Goal: Task Accomplishment & Management: Use online tool/utility

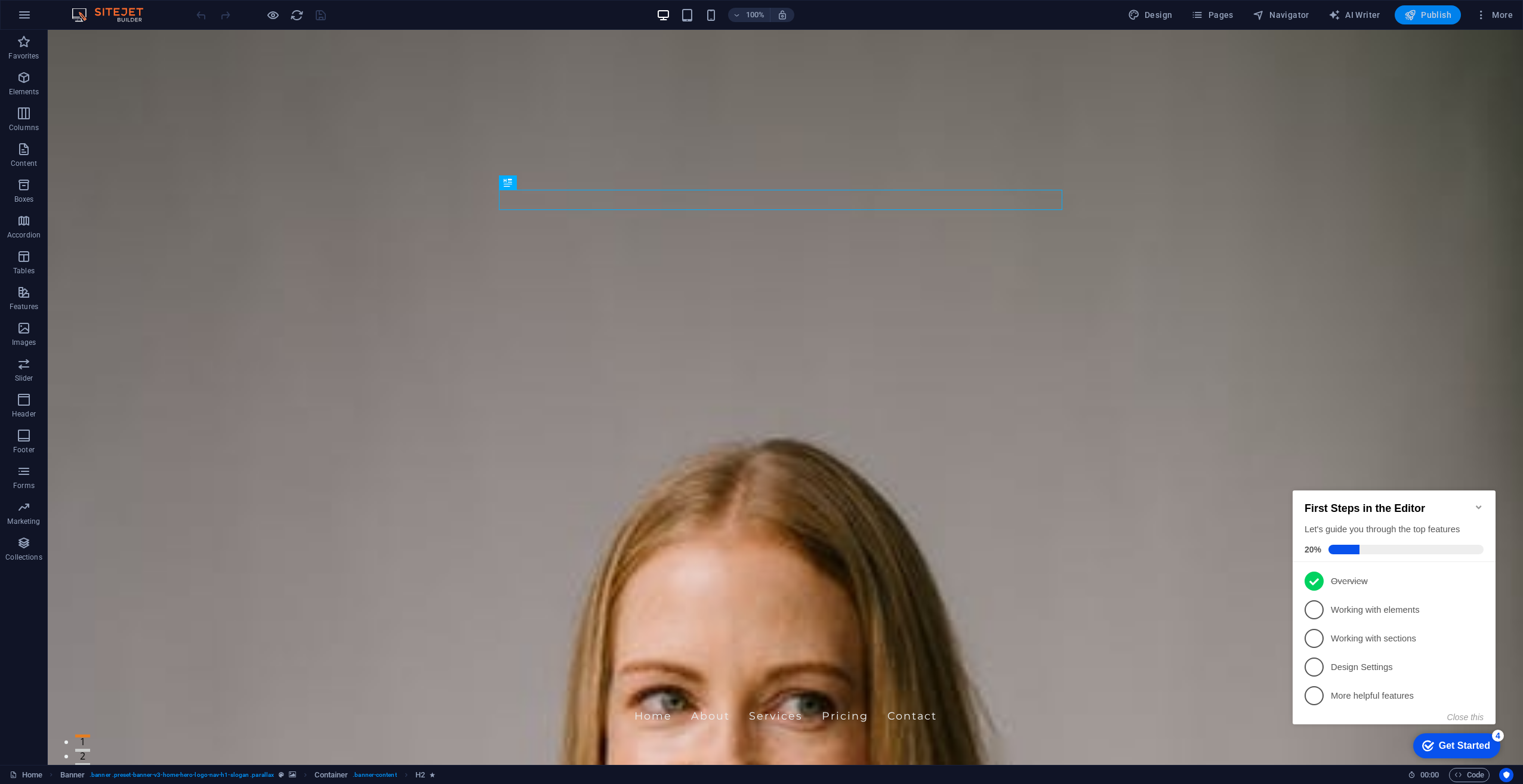
click at [1432, 21] on button "Publish" at bounding box center [1428, 15] width 66 height 19
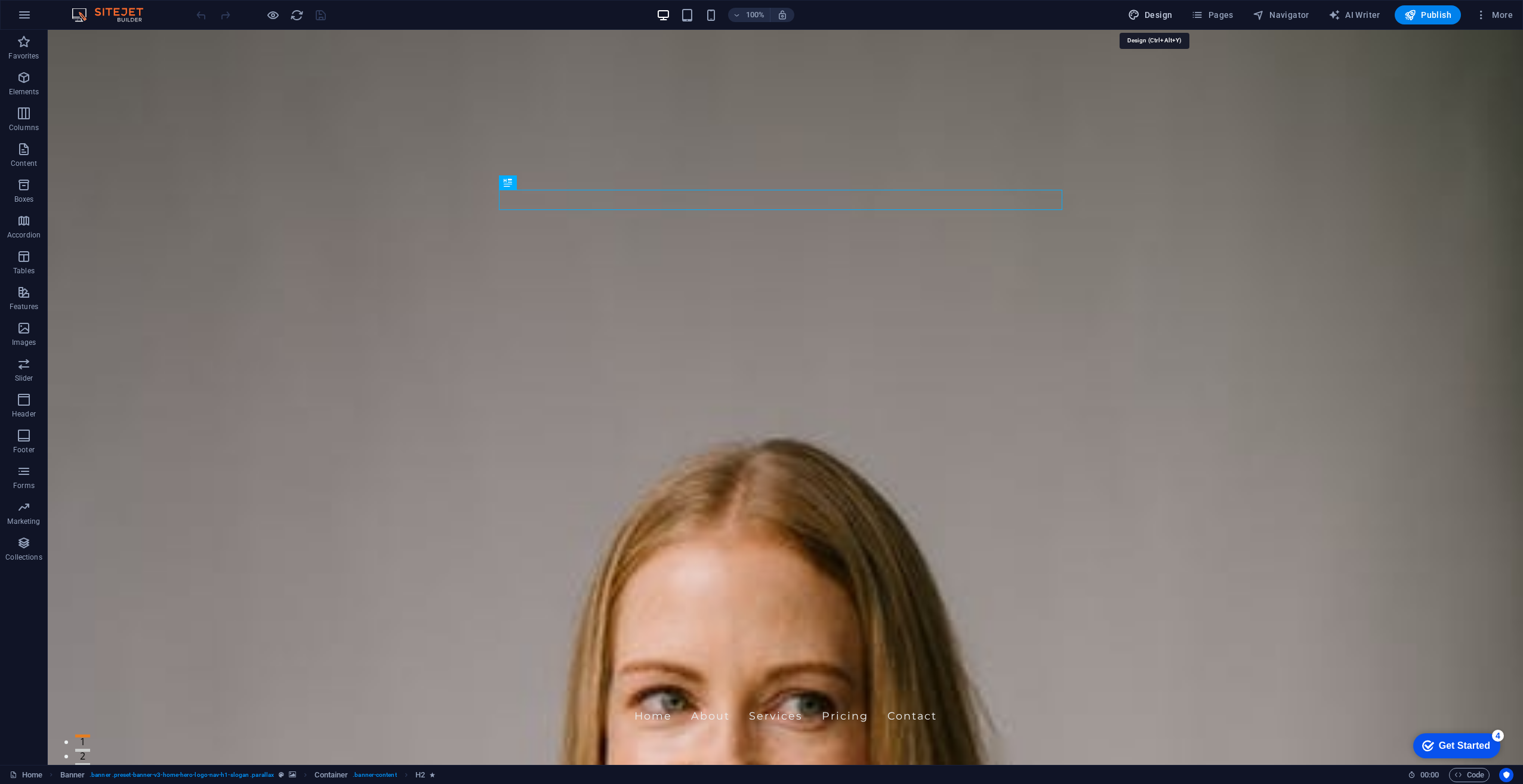
click at [1165, 16] on span "Design" at bounding box center [1150, 15] width 45 height 12
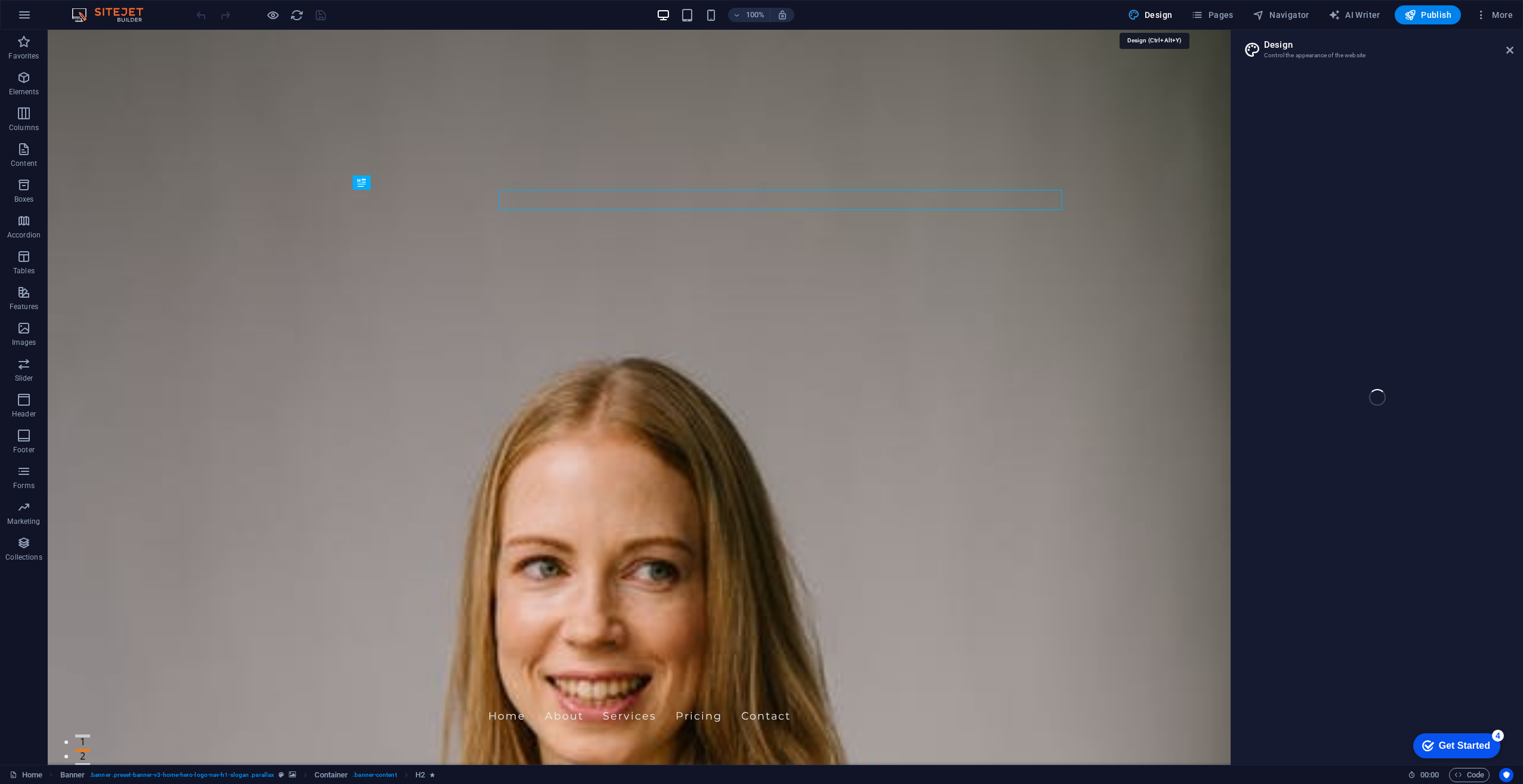
select select "px"
select select "200"
select select "px"
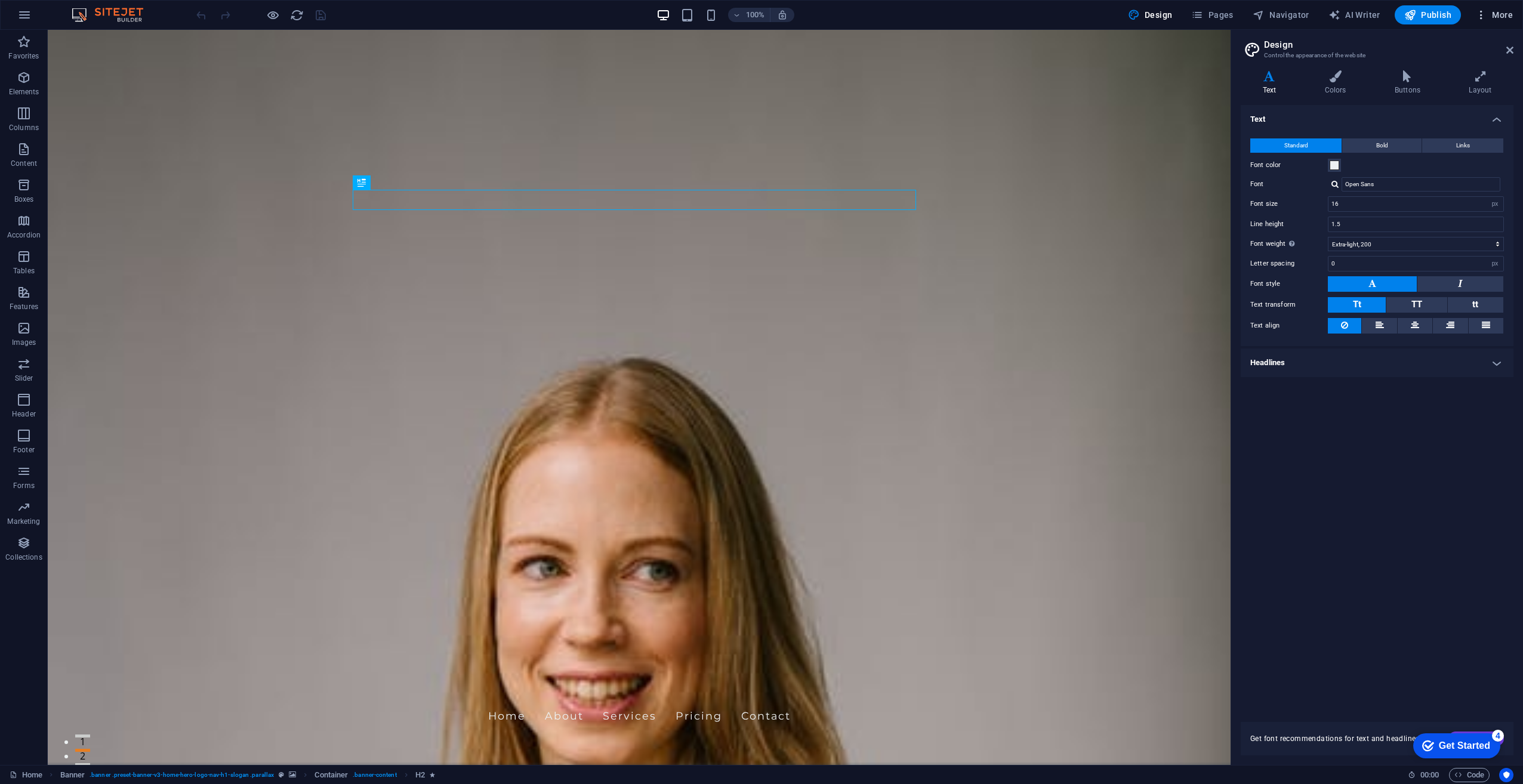
click at [1499, 11] on span "More" at bounding box center [1494, 15] width 38 height 12
click at [1497, 11] on div at bounding box center [761, 392] width 1523 height 784
click at [1466, 740] on div "Get Started" at bounding box center [1465, 746] width 52 height 11
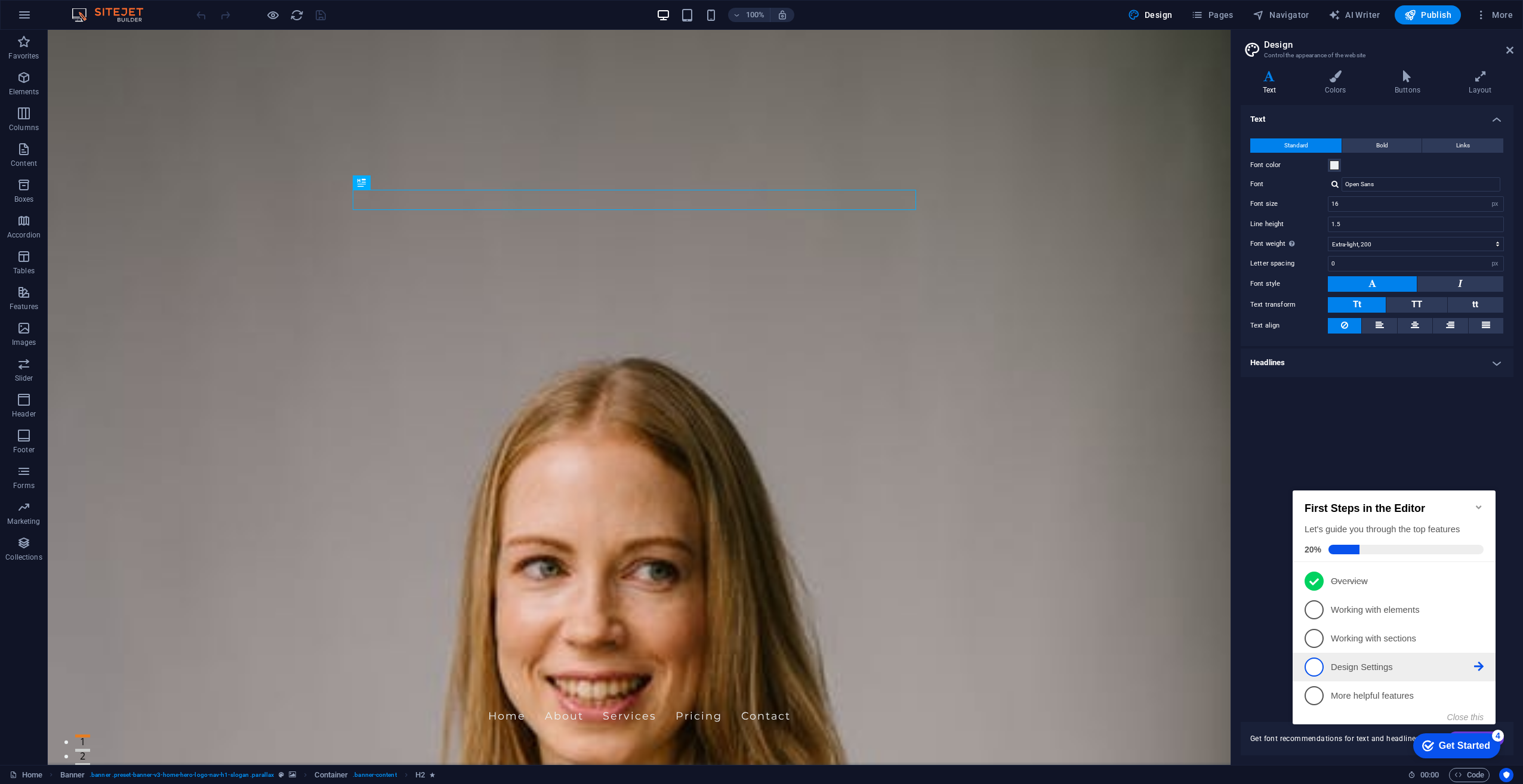
click at [1335, 670] on p "Design Settings - incomplete" at bounding box center [1403, 667] width 143 height 13
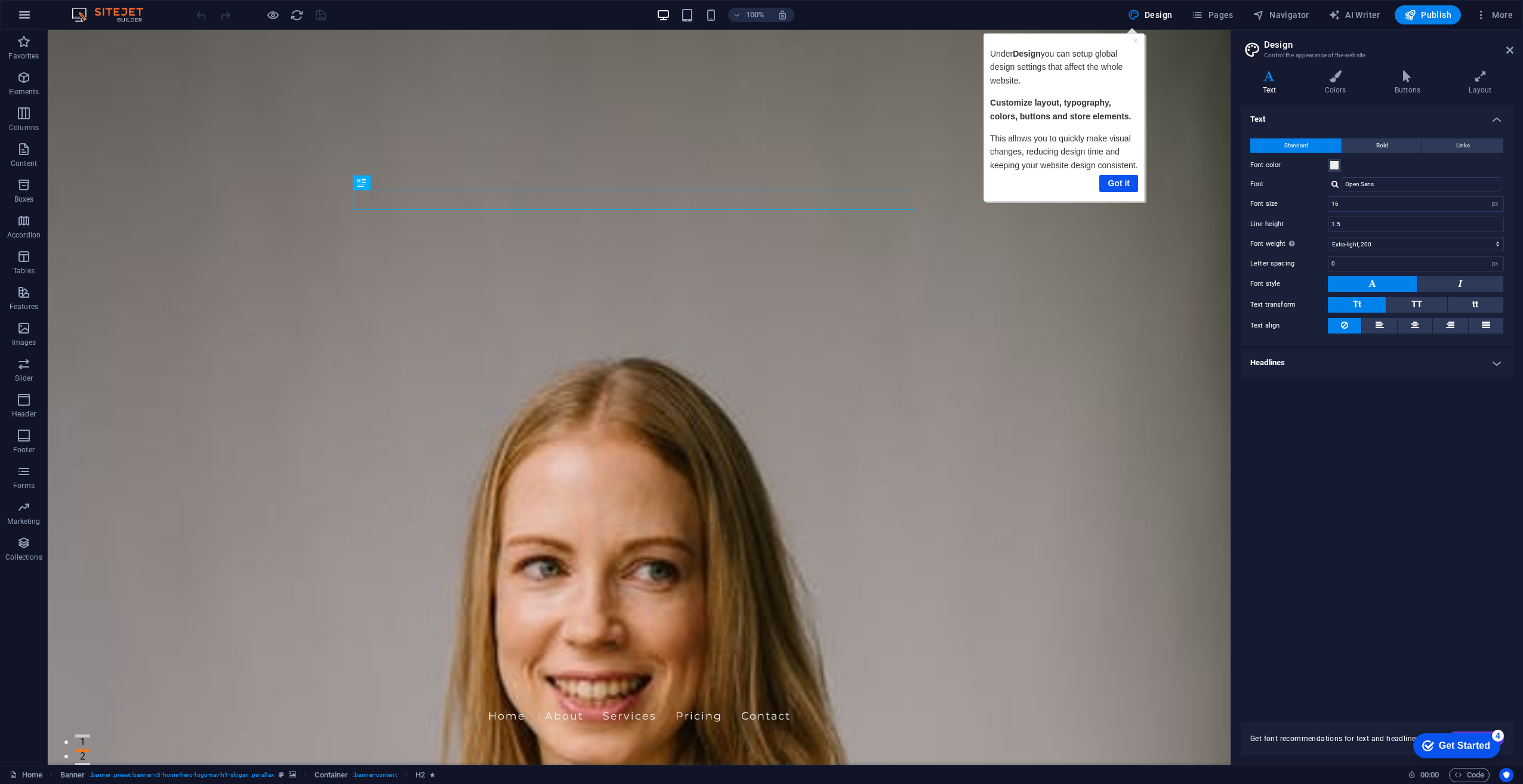
click at [27, 15] on icon "button" at bounding box center [24, 15] width 15 height 15
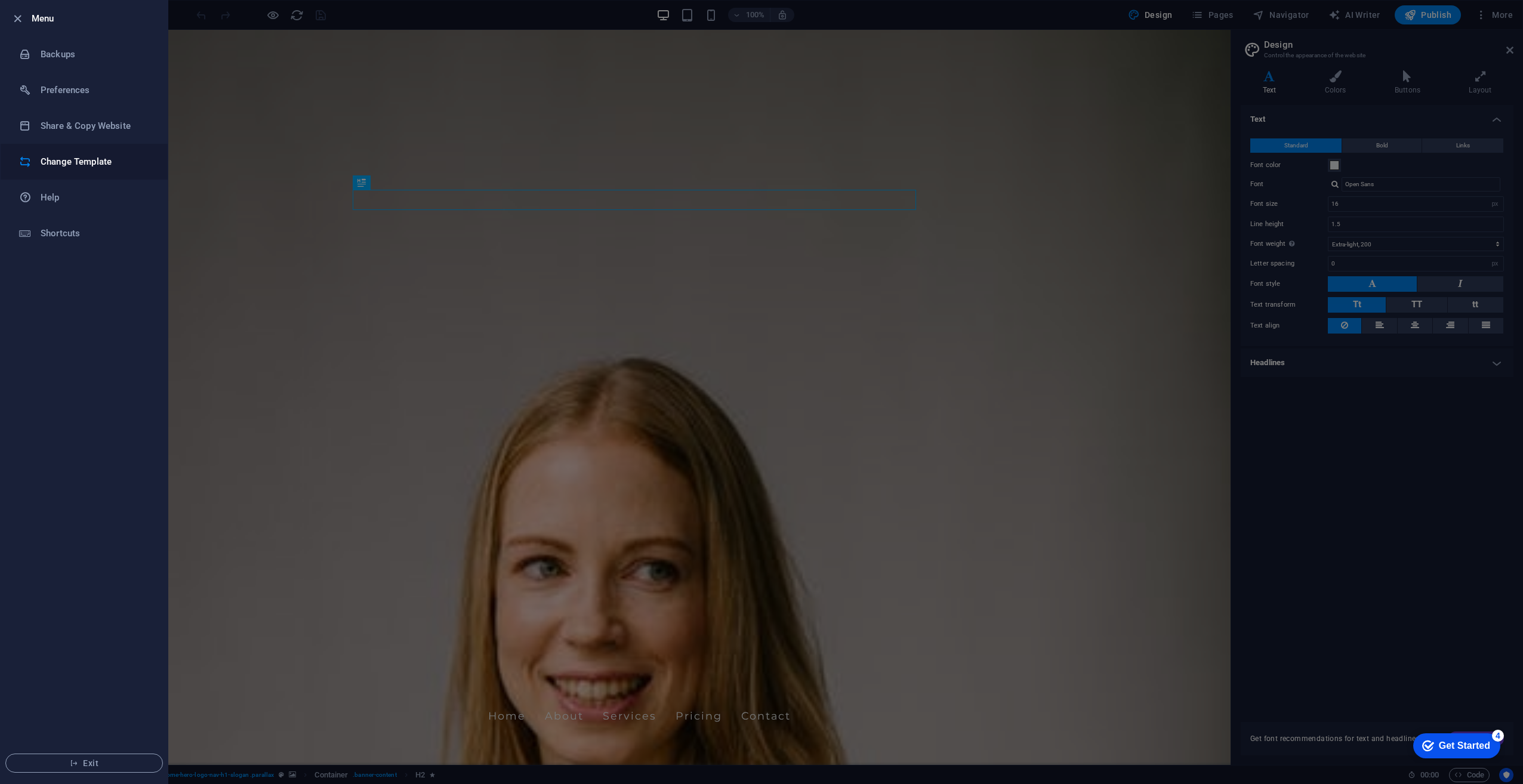
click at [62, 171] on li "Change Template" at bounding box center [84, 161] width 167 height 36
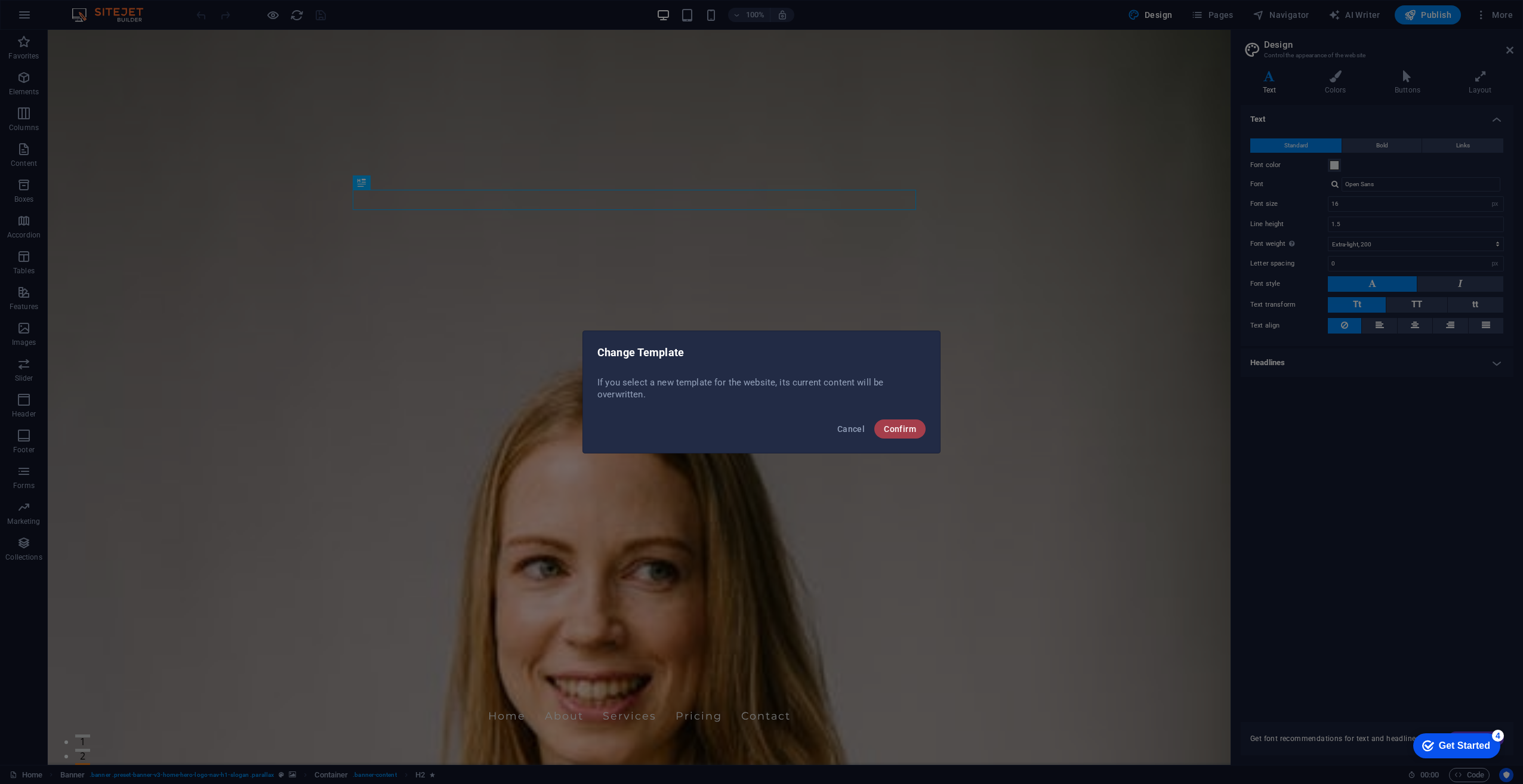
click at [915, 433] on span "Confirm" at bounding box center [900, 429] width 32 height 9
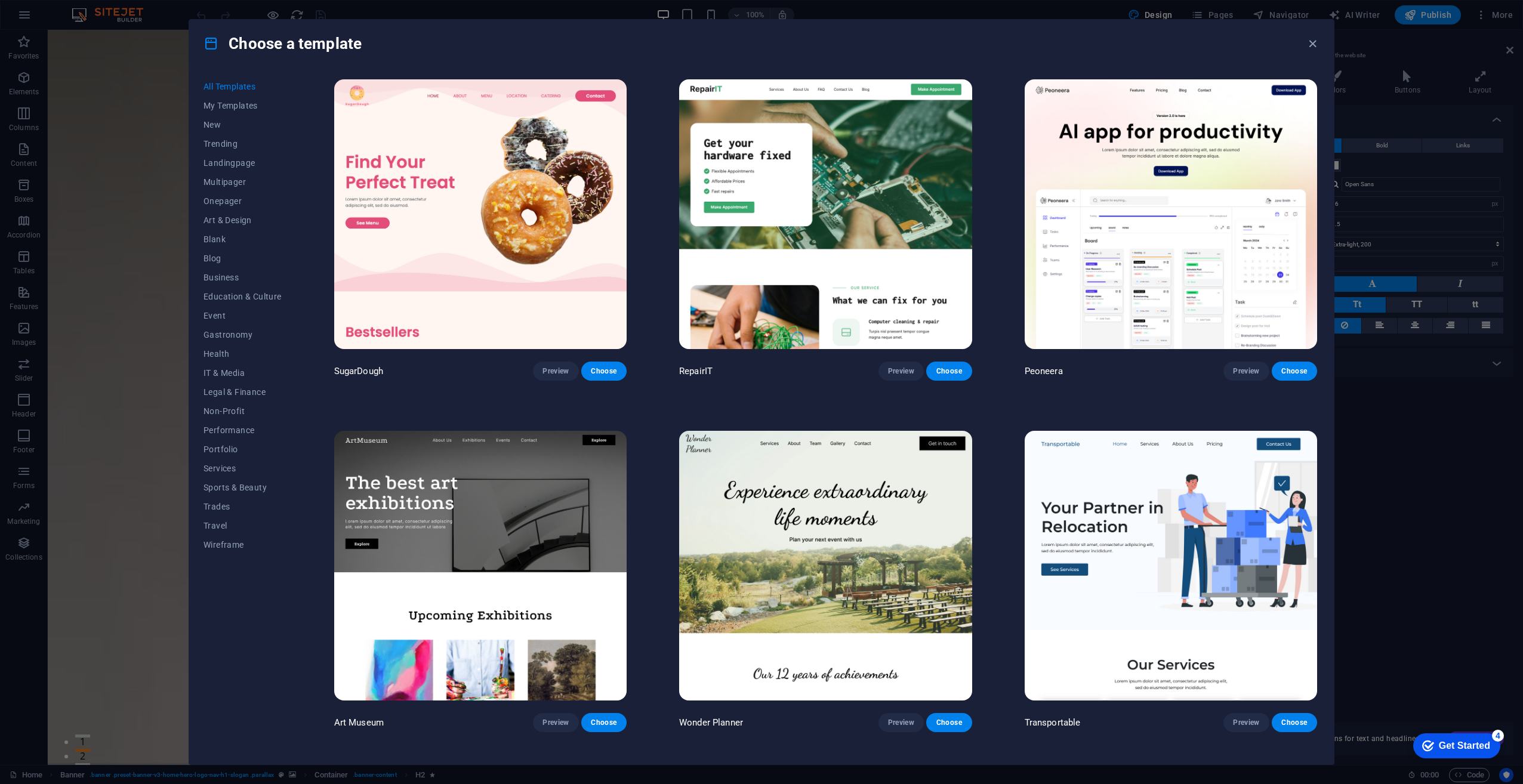
click at [1313, 50] on div "Choose a template" at bounding box center [762, 44] width 1145 height 48
click at [215, 131] on button "New" at bounding box center [243, 124] width 78 height 19
click at [215, 149] on button "Trending" at bounding box center [243, 144] width 78 height 19
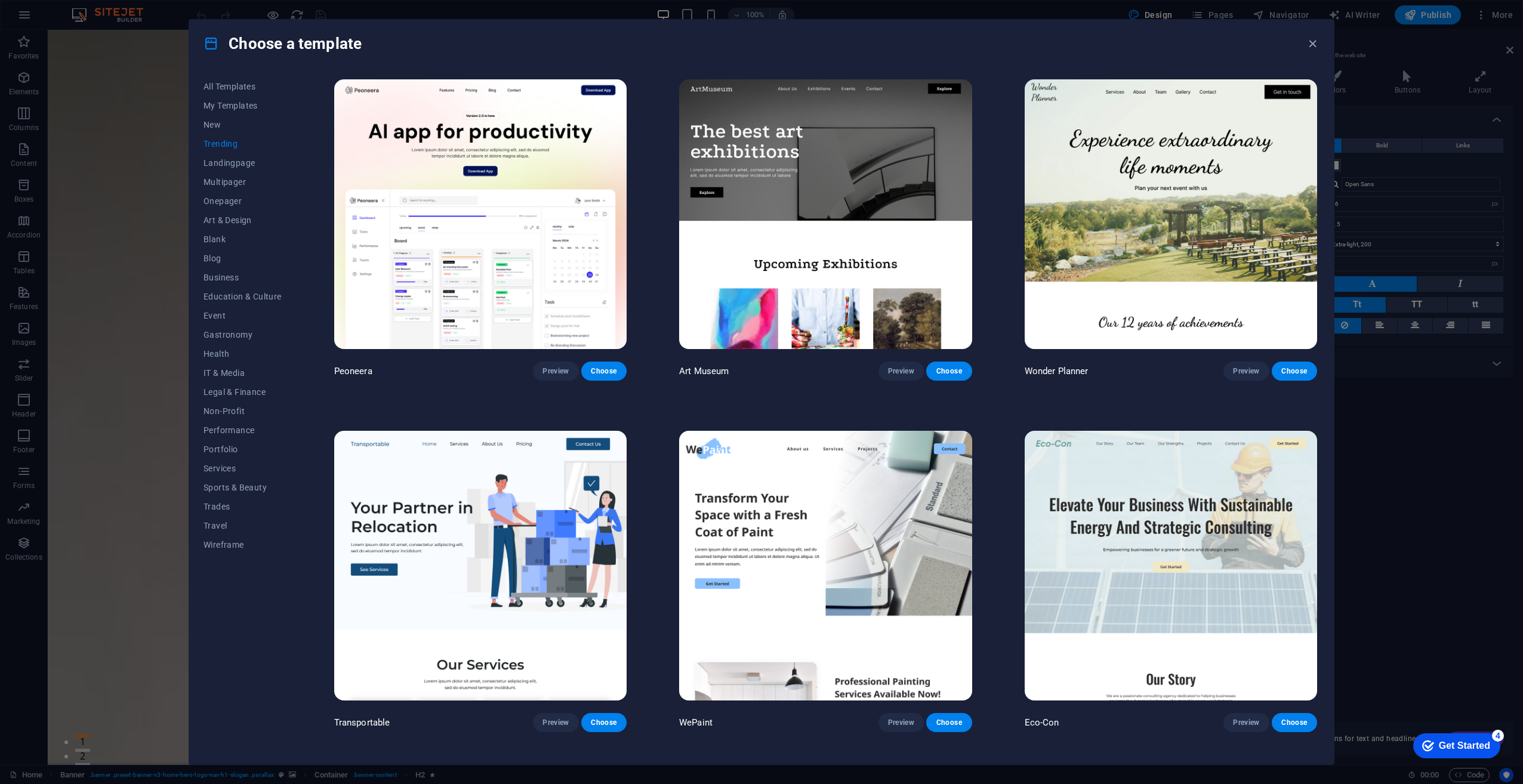
click at [522, 507] on img at bounding box center [481, 566] width 293 height 270
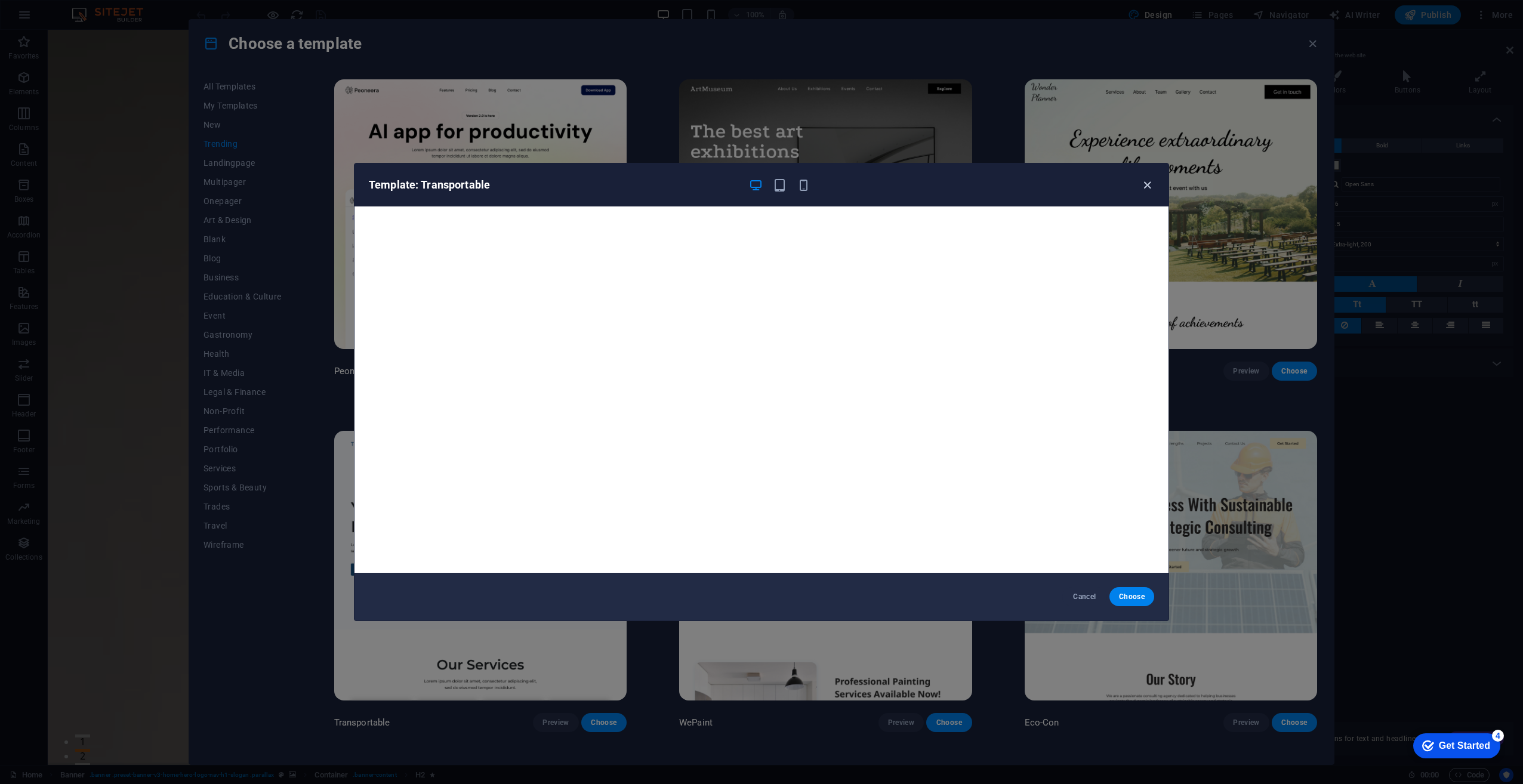
click at [1146, 183] on icon "button" at bounding box center [1147, 185] width 14 height 14
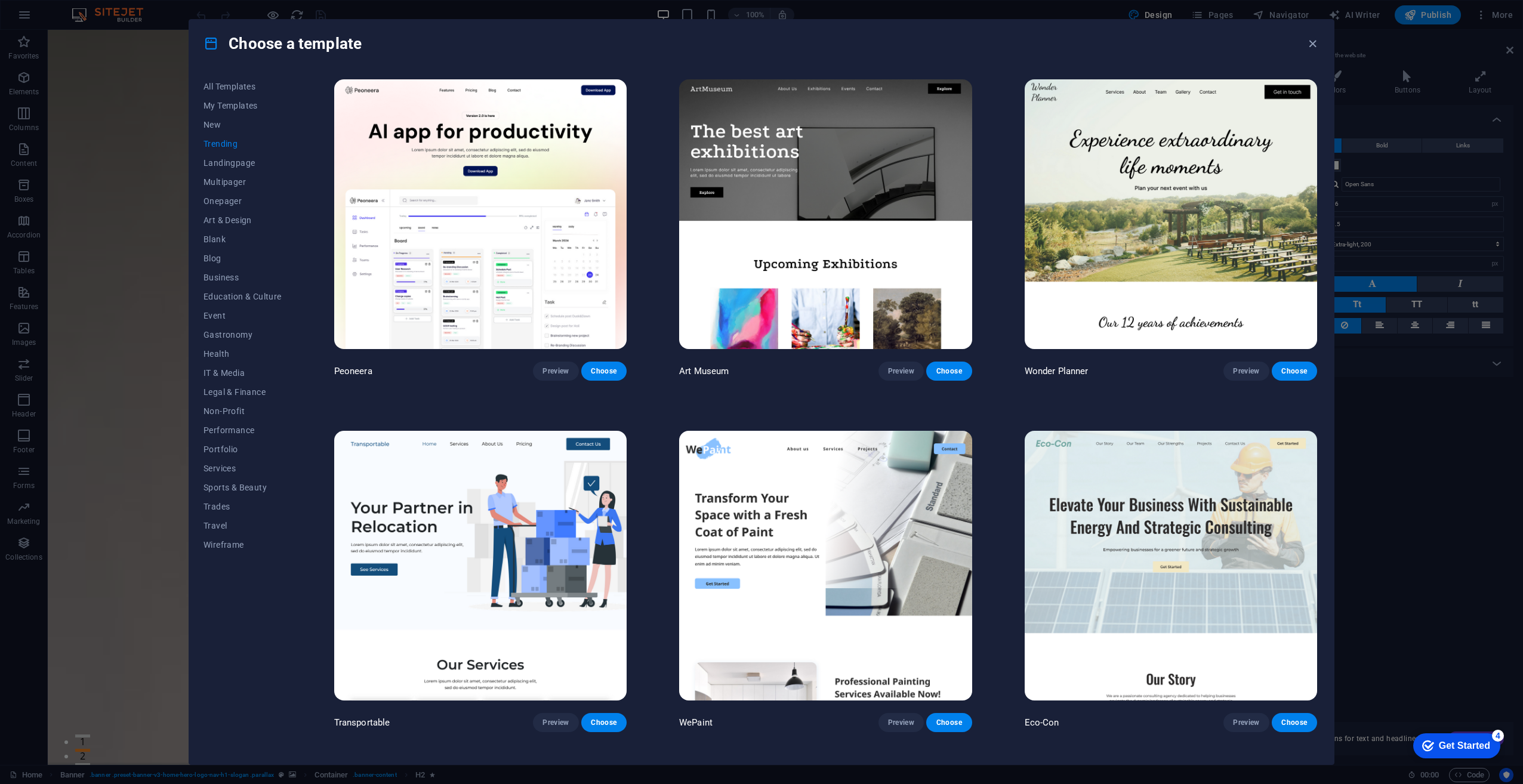
click at [404, 146] on img at bounding box center [481, 214] width 293 height 270
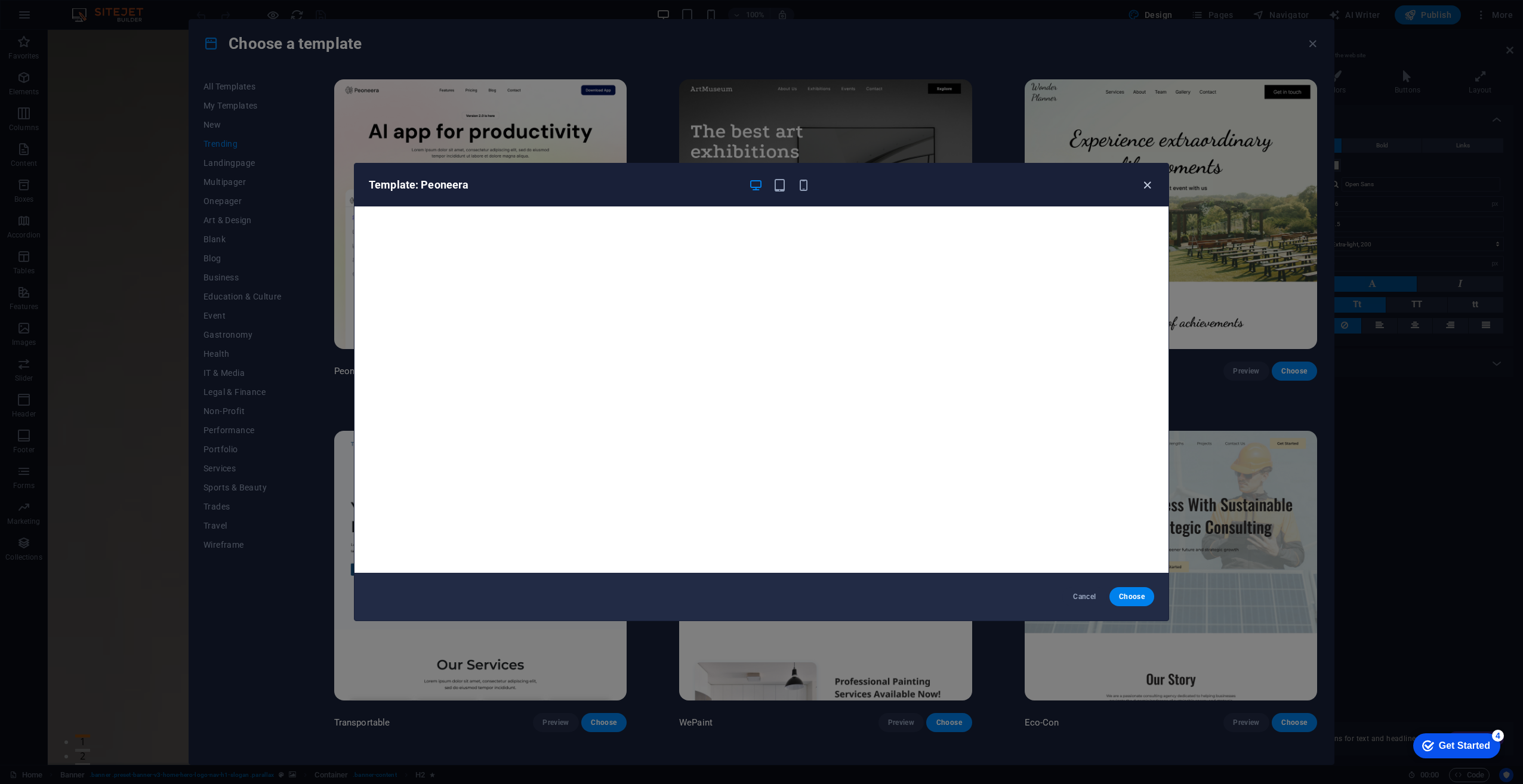
click at [1145, 187] on icon "button" at bounding box center [1147, 185] width 14 height 14
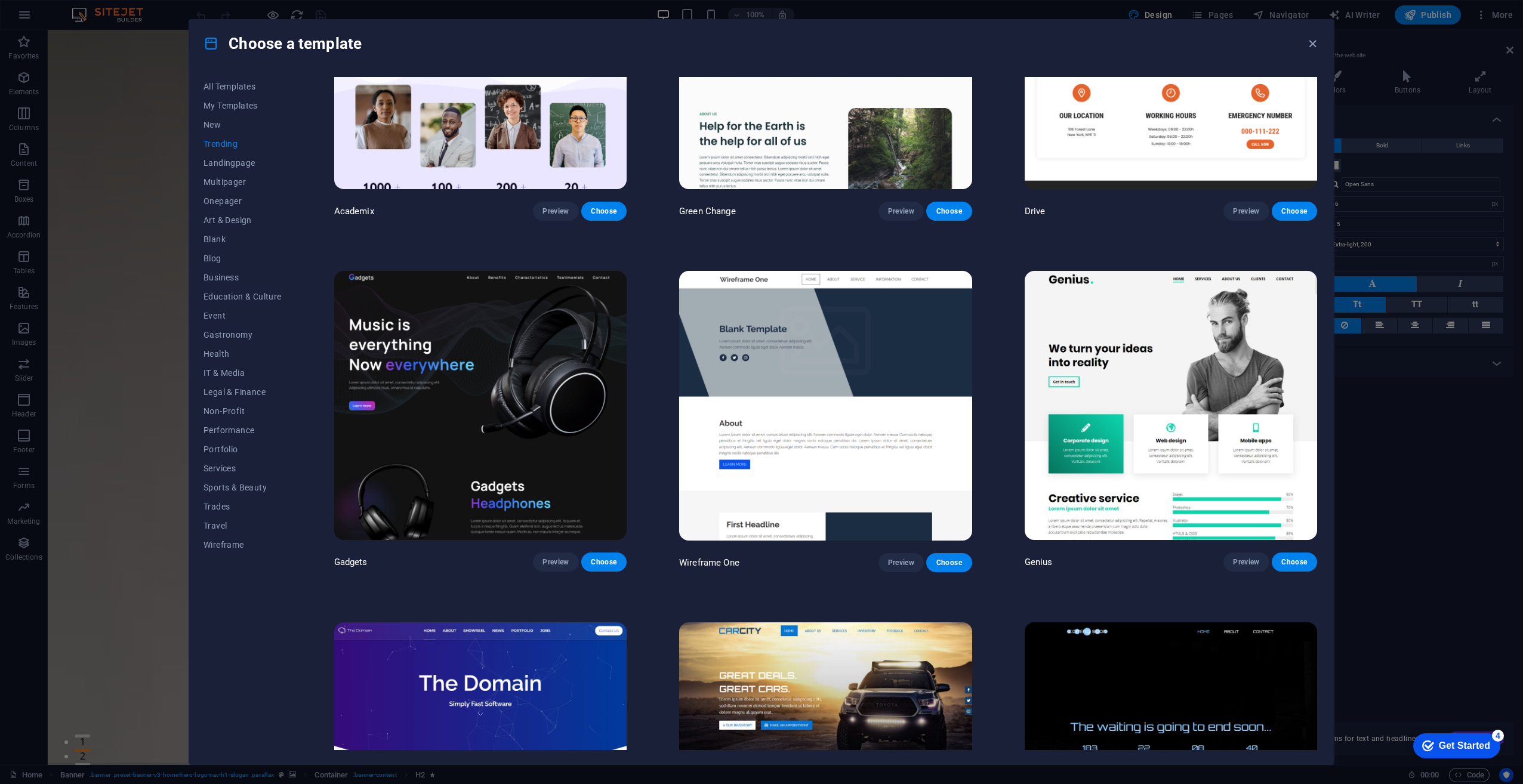
scroll to position [895, 0]
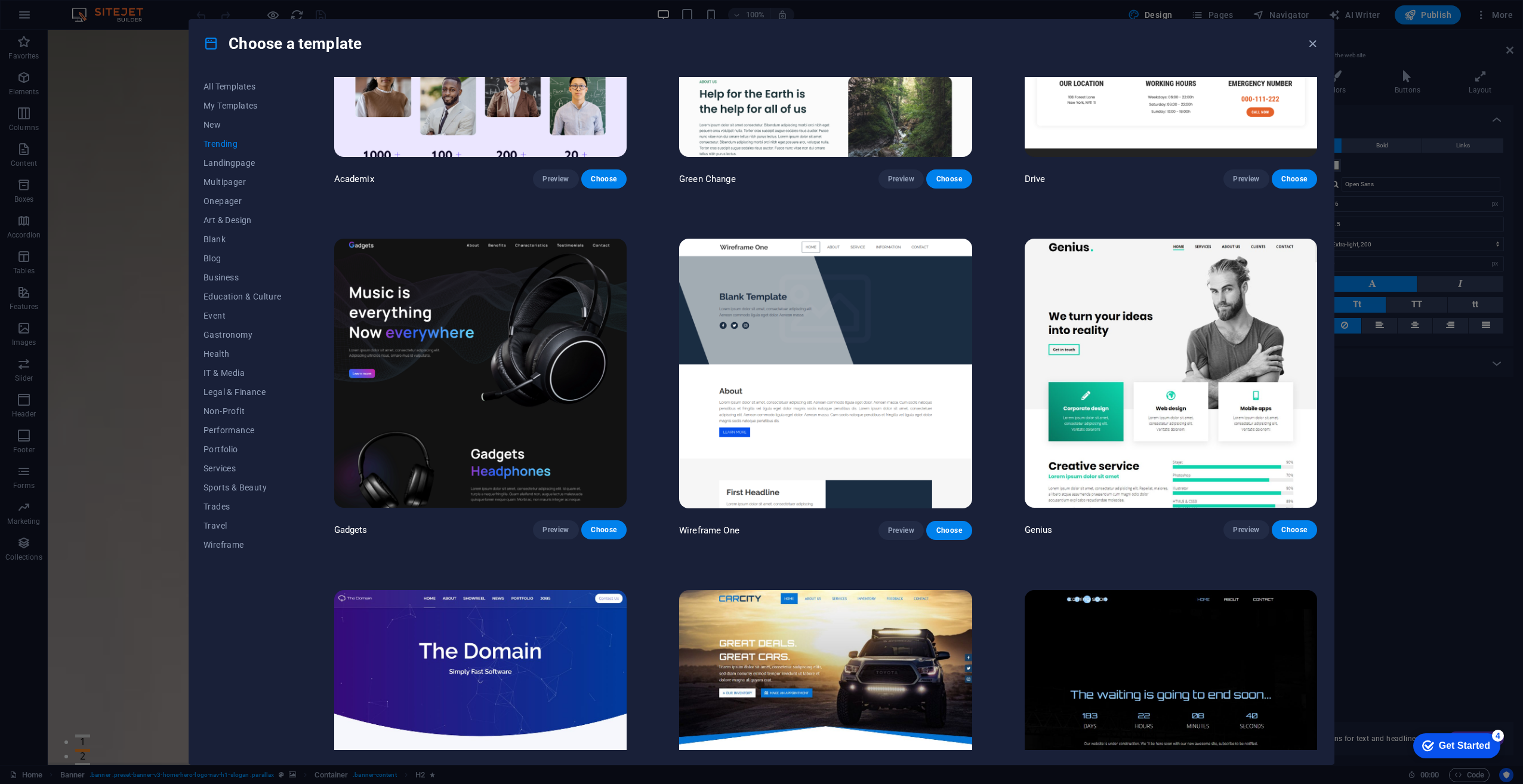
click at [1162, 300] on img at bounding box center [1171, 374] width 293 height 270
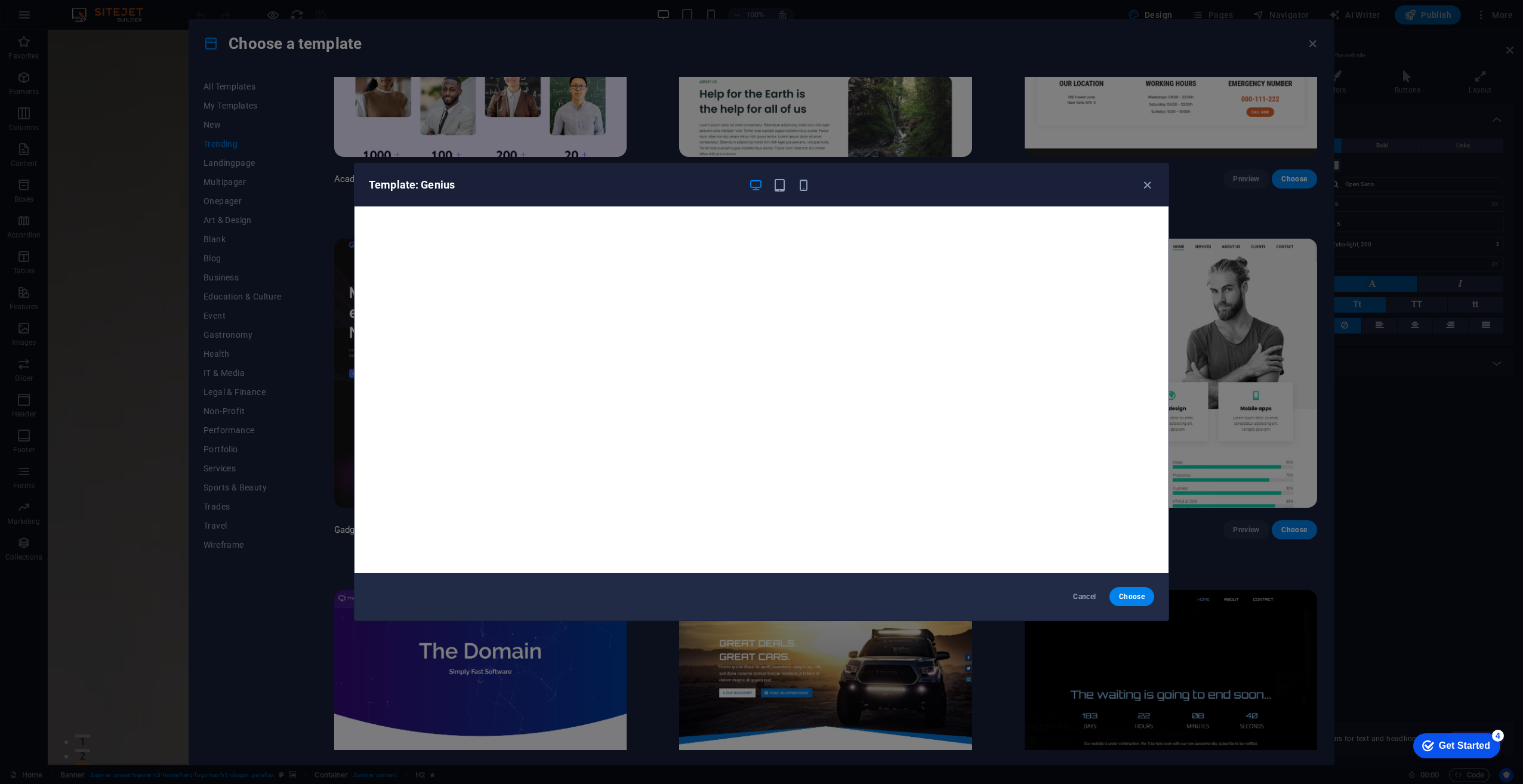
click at [1131, 585] on div "Cancel Choose" at bounding box center [762, 597] width 814 height 48
click at [1133, 599] on span "Choose" at bounding box center [1132, 597] width 26 height 9
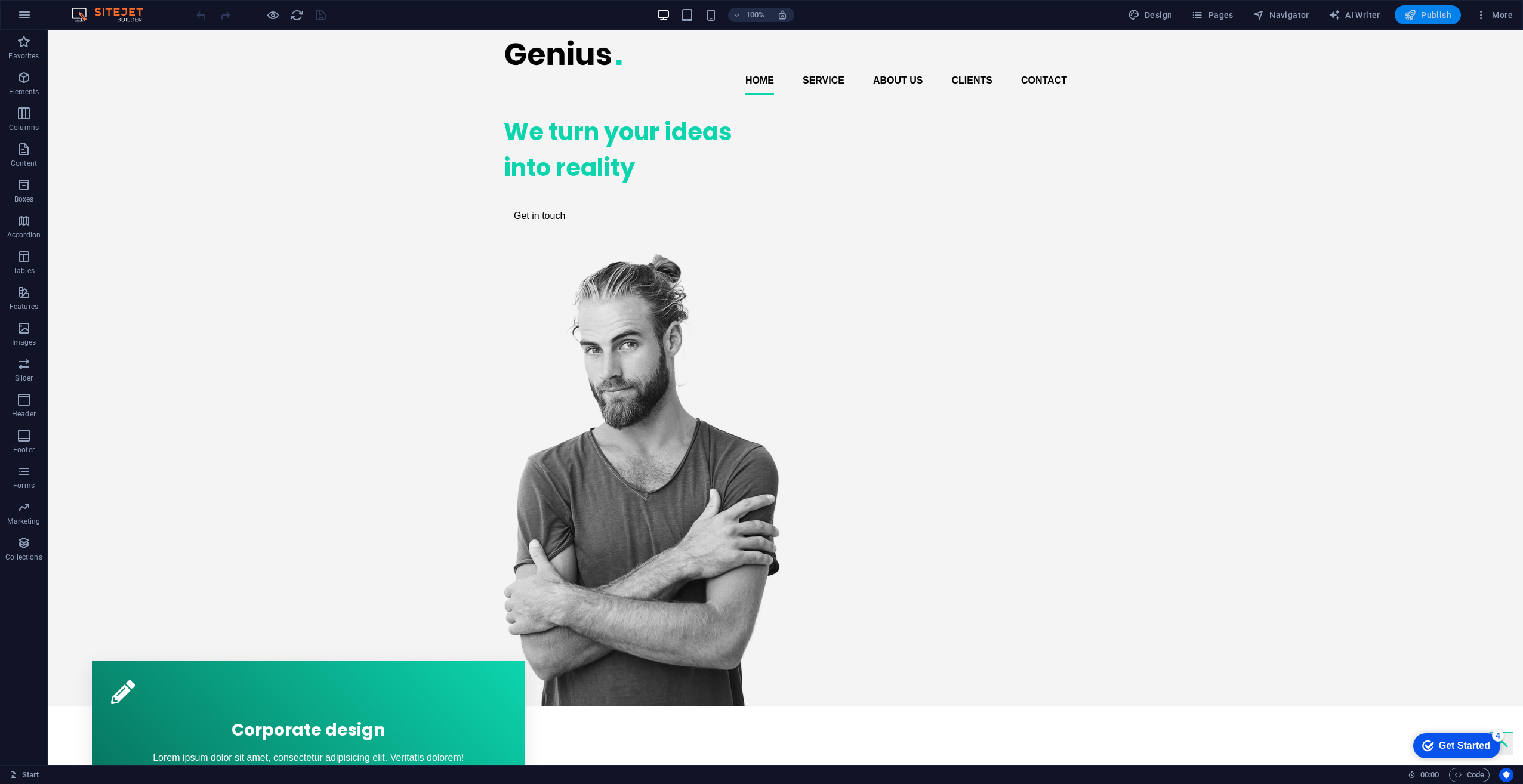
click at [1440, 15] on span "Publish" at bounding box center [1428, 15] width 47 height 12
click at [1438, 12] on span "Publish" at bounding box center [1428, 15] width 47 height 12
